Goal: Information Seeking & Learning: Learn about a topic

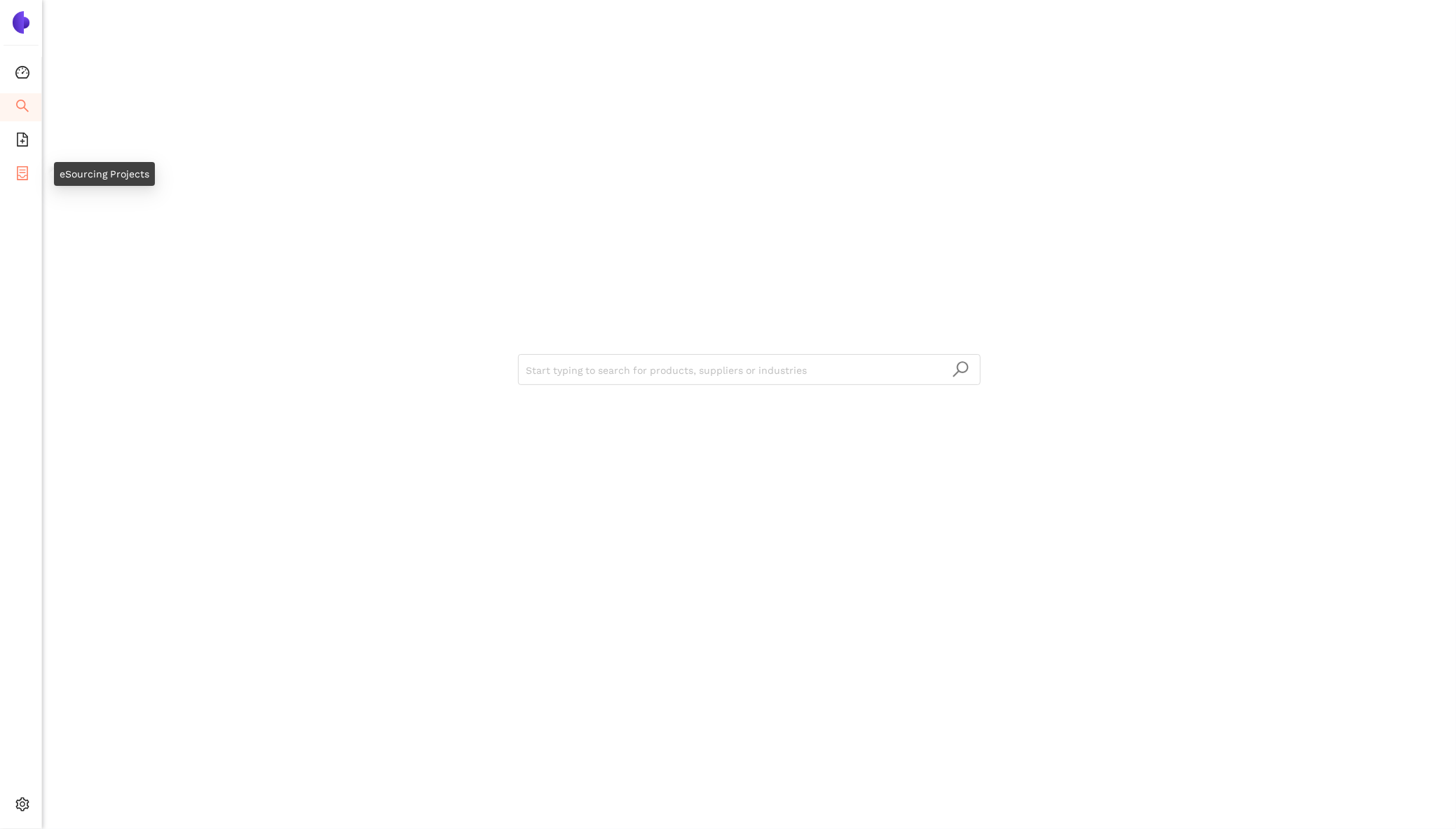
click at [25, 172] on icon "container" at bounding box center [22, 173] width 14 height 14
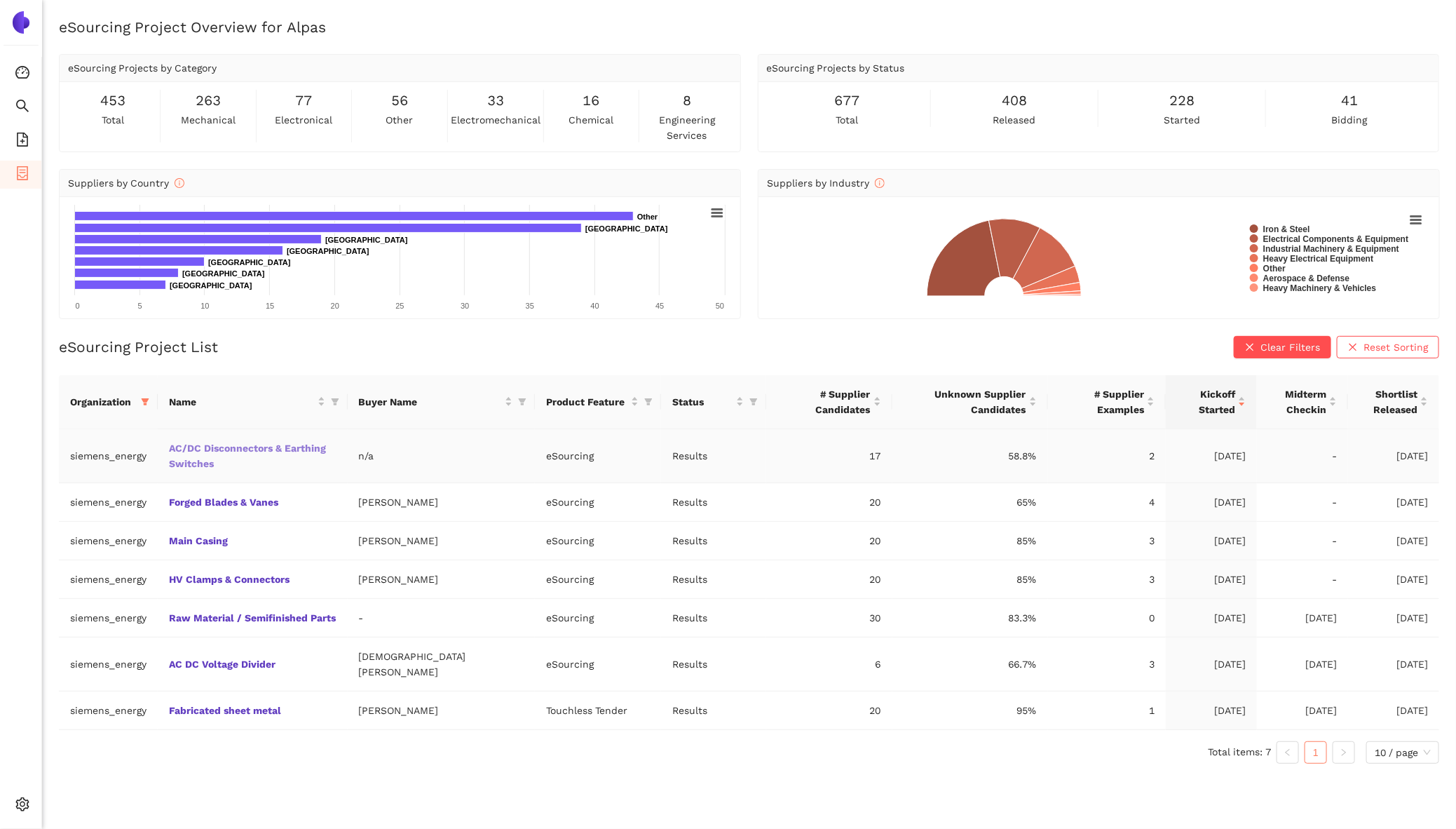
click at [0, 0] on link "AC/DC Disconnectors & Earthing Switches" at bounding box center [0, 0] width 0 height 0
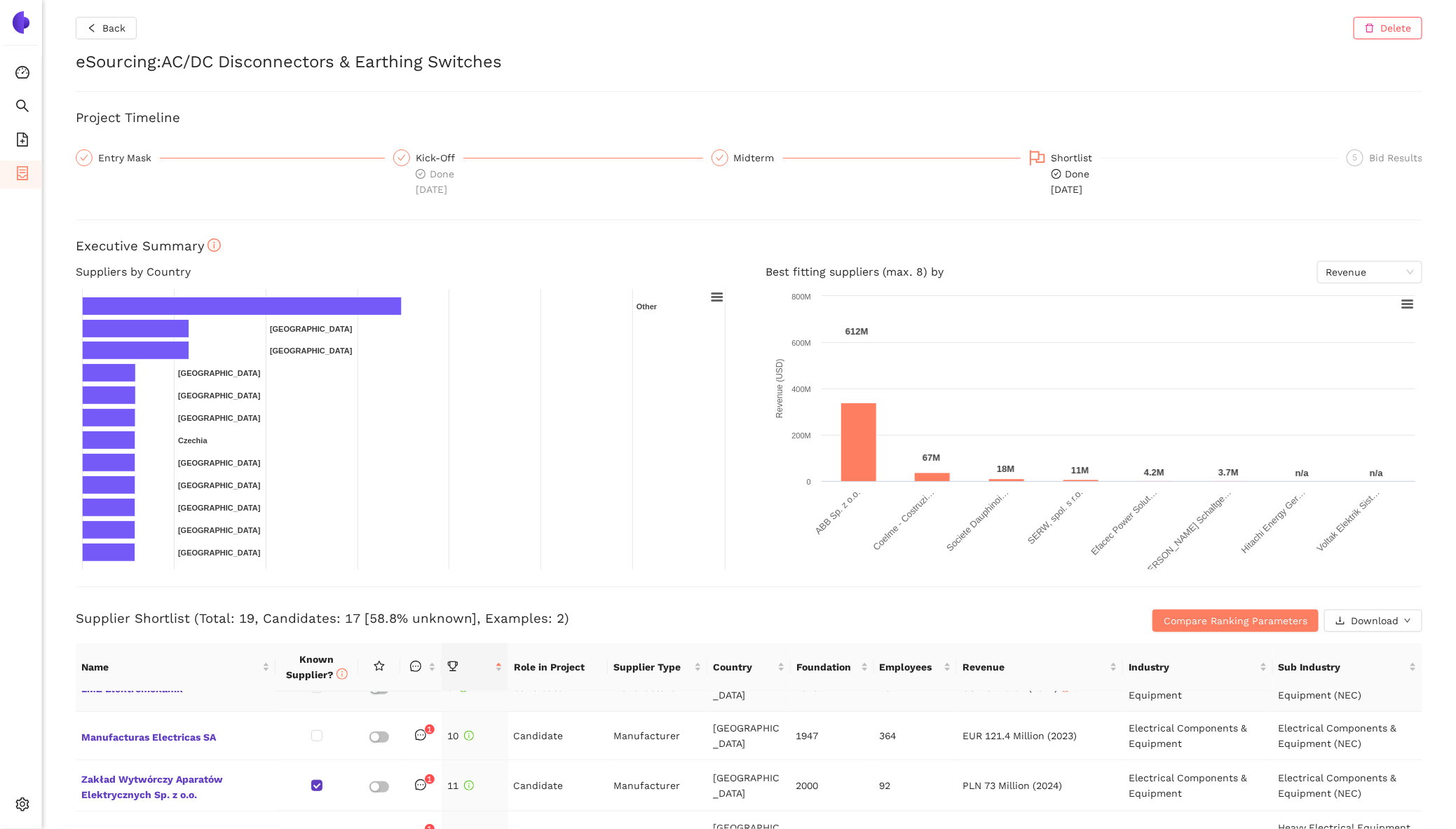
scroll to position [424, 0]
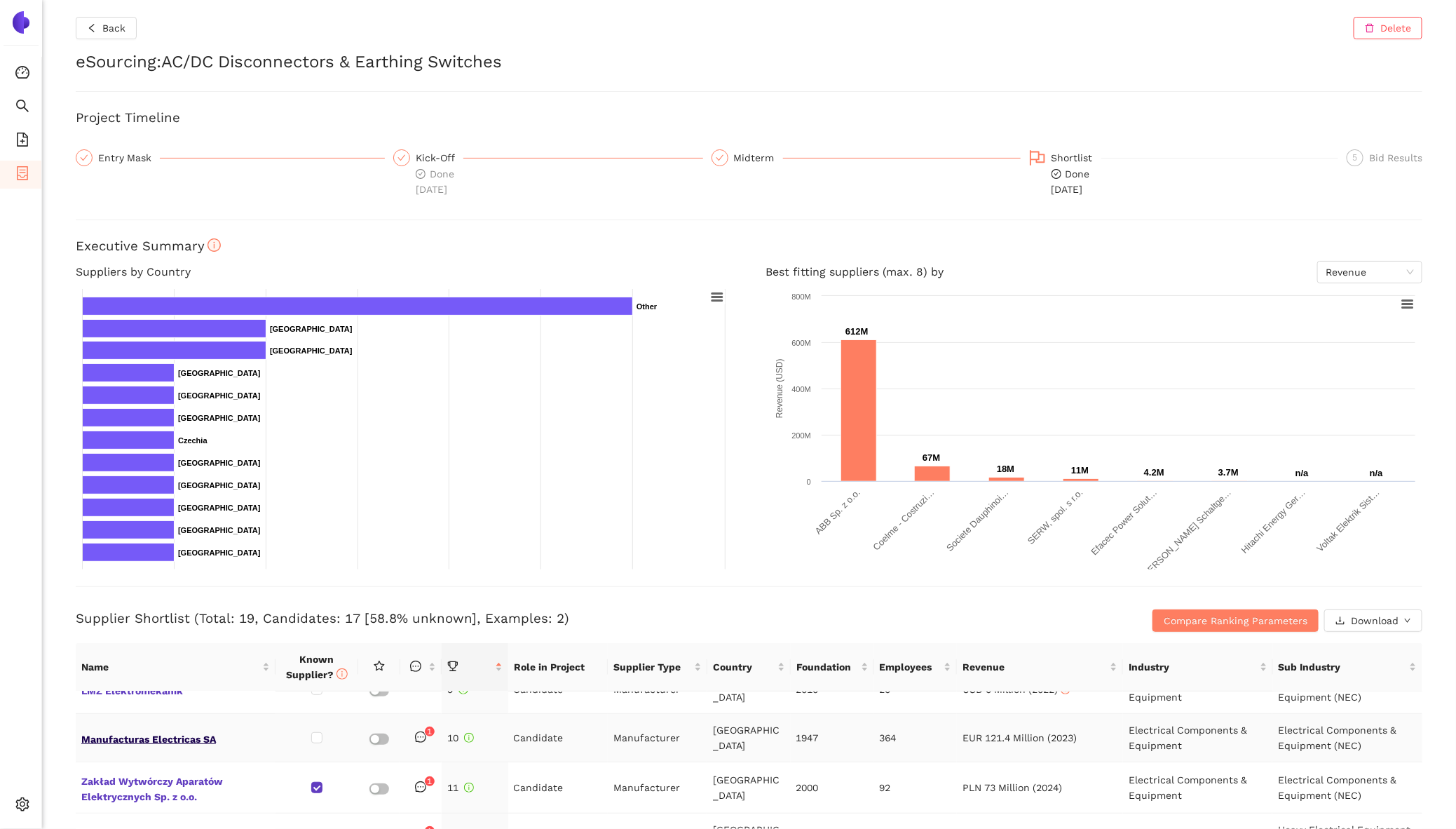
click at [199, 731] on span "Manufacturas Electricas SA" at bounding box center [175, 737] width 188 height 18
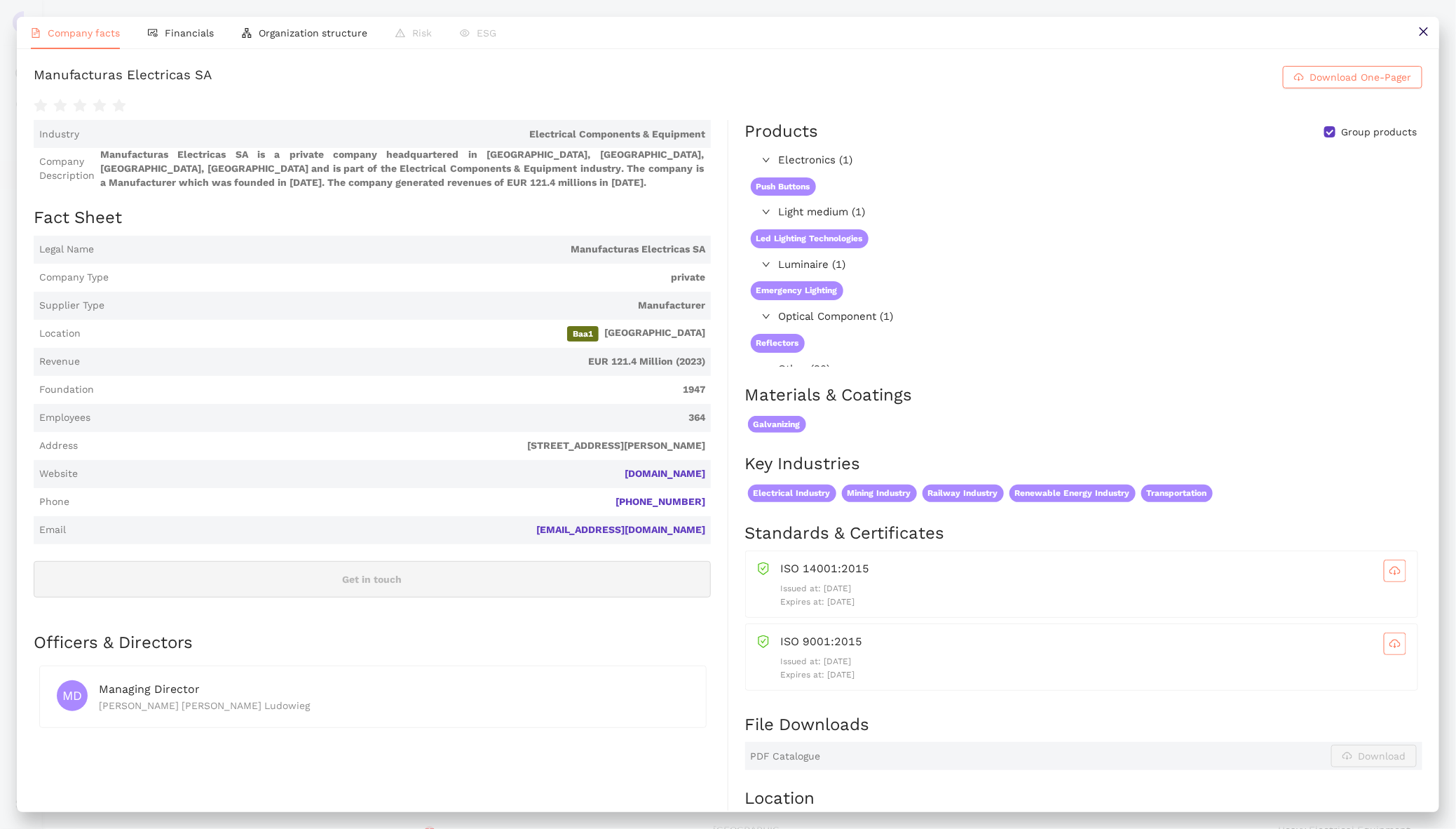
scroll to position [933, 0]
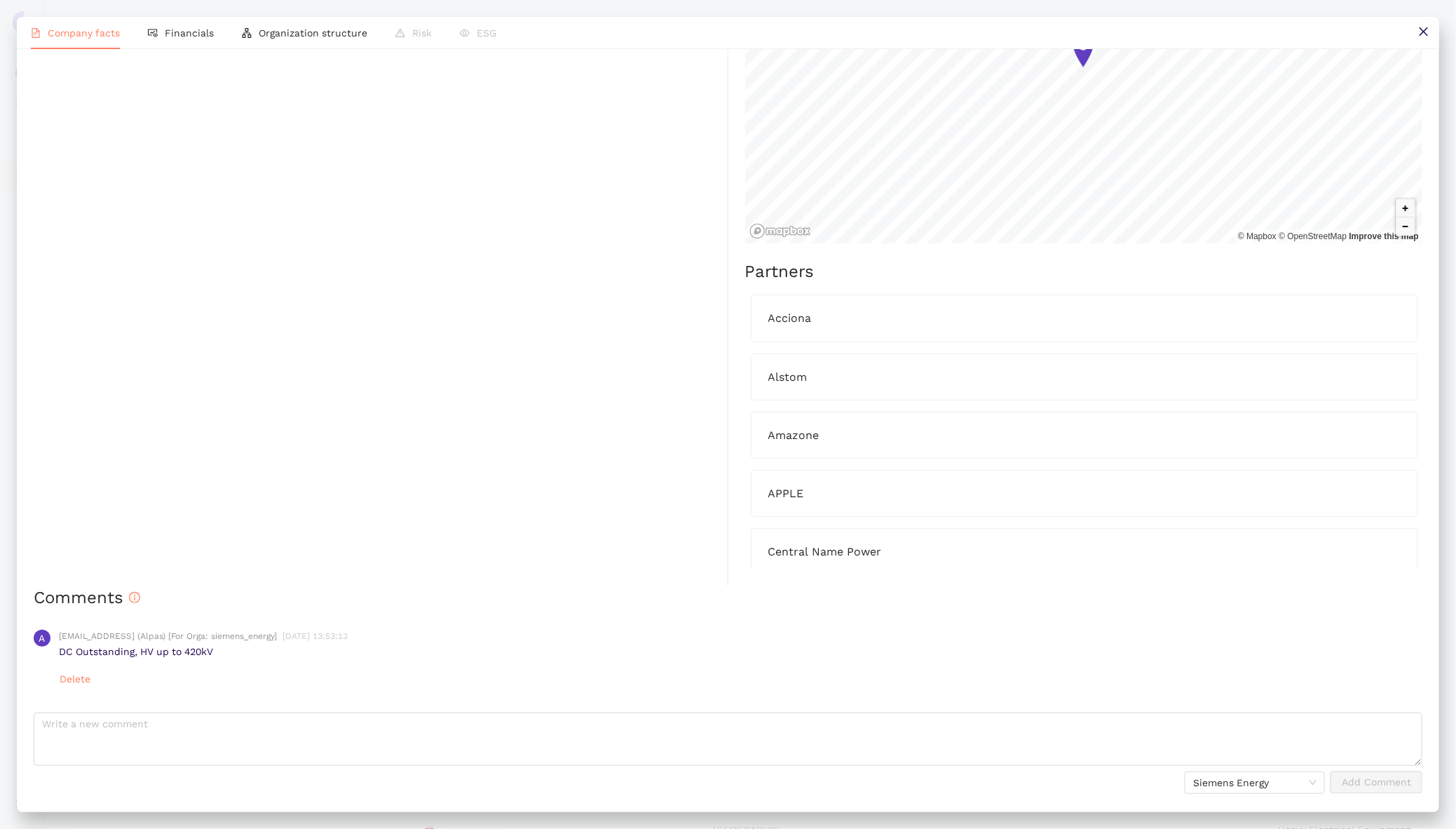
click at [95, 645] on p "DC Outstanding, HV up to 420kV" at bounding box center [741, 652] width 1364 height 14
drag, startPoint x: 95, startPoint y: 645, endPoint x: 220, endPoint y: 649, distance: 125.1
click at [221, 650] on p "DC Outstanding, HV up to 420kV" at bounding box center [741, 652] width 1364 height 14
click at [220, 649] on p "DC Outstanding, HV up to 420kV" at bounding box center [741, 652] width 1364 height 14
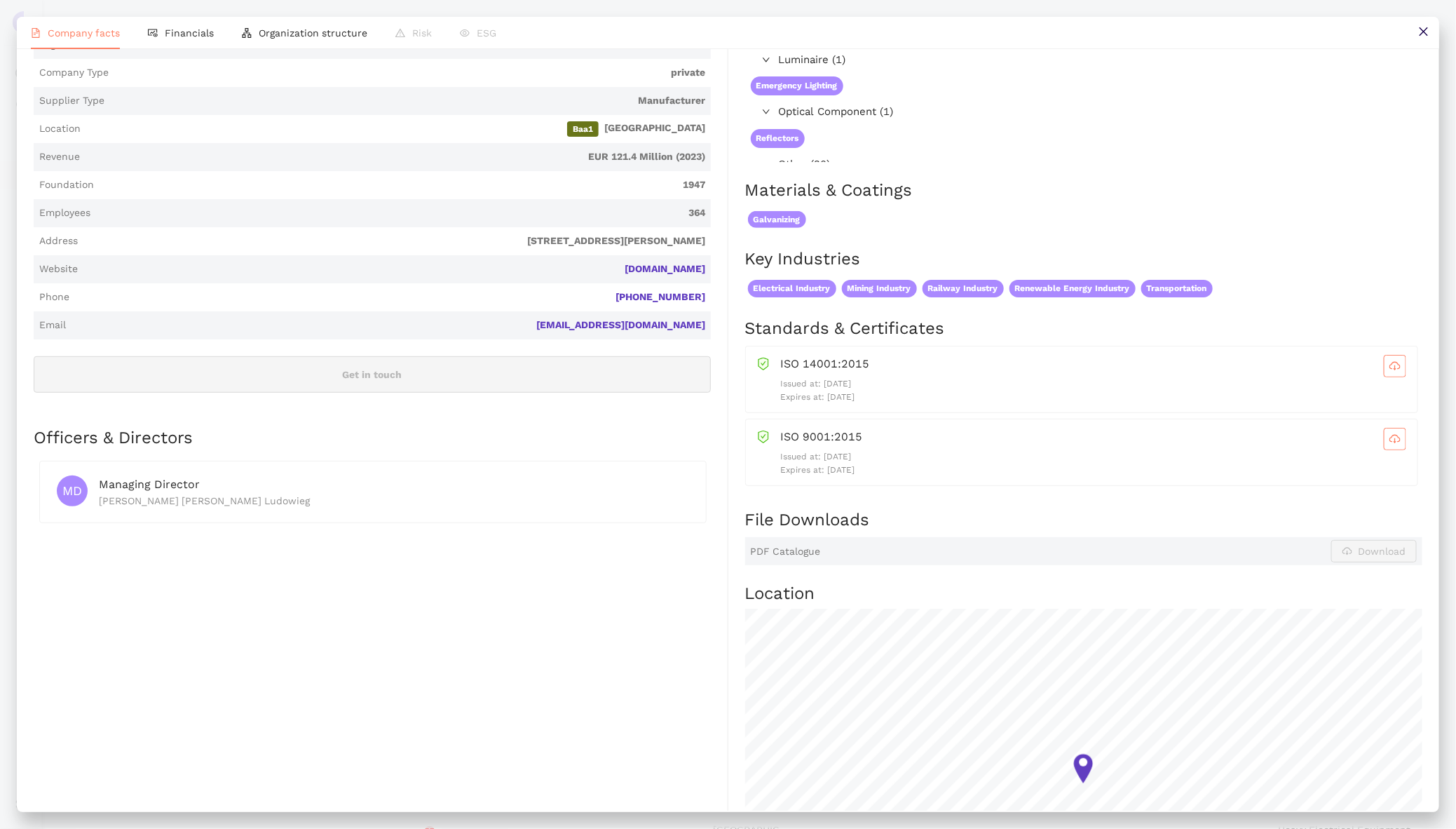
scroll to position [0, 0]
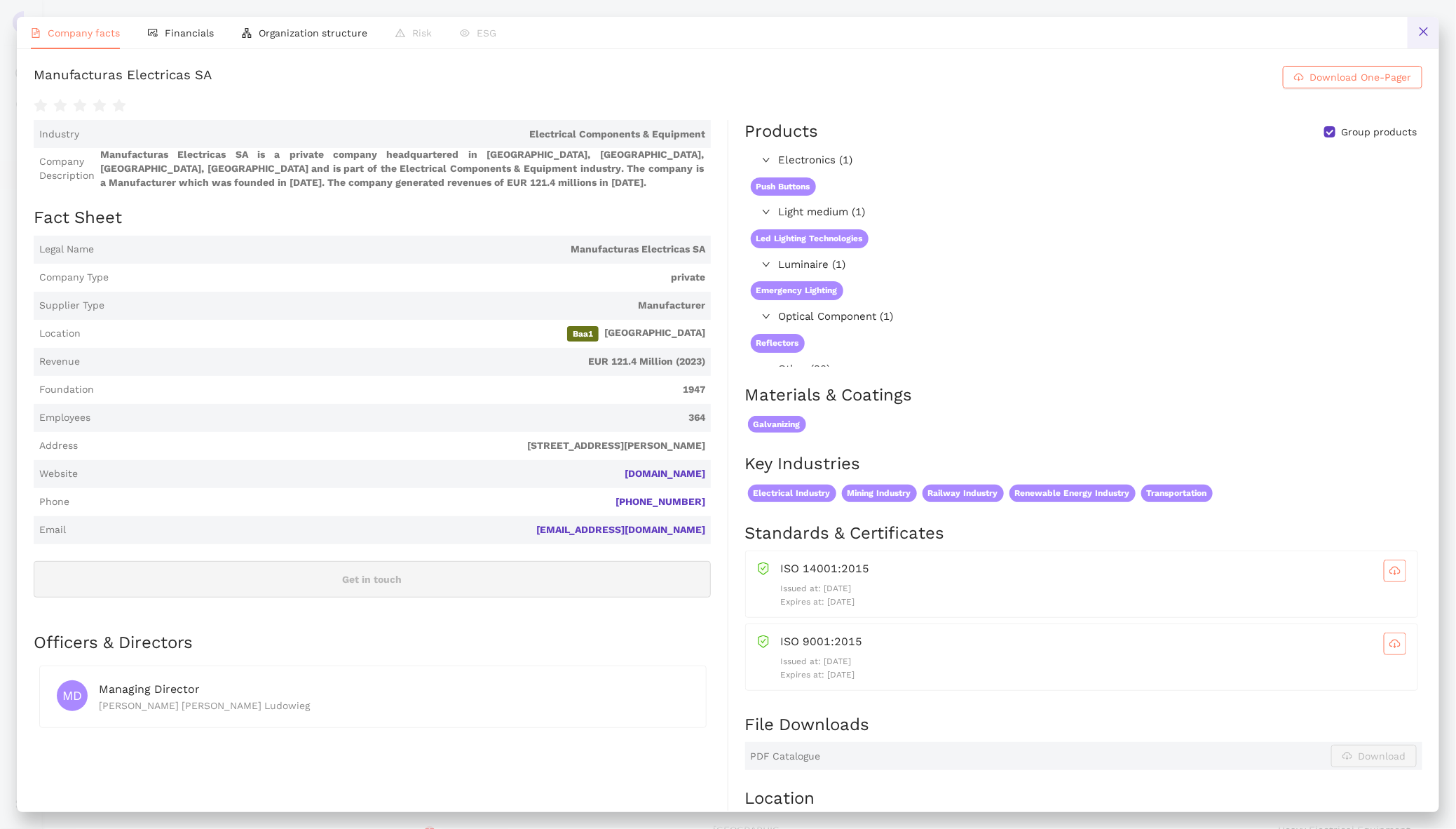
click at [1421, 28] on icon "close" at bounding box center [1423, 31] width 11 height 11
